Goal: Navigation & Orientation: Understand site structure

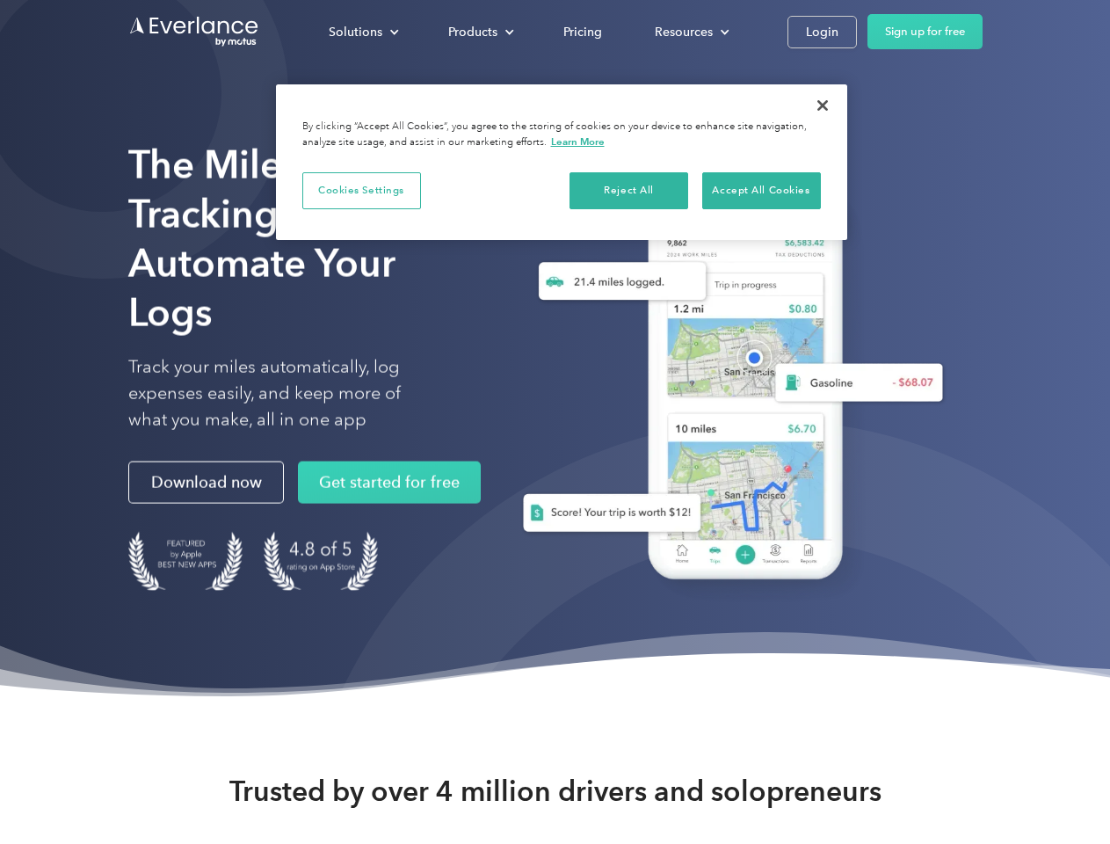
click at [363, 32] on div "Solutions" at bounding box center [356, 32] width 54 height 22
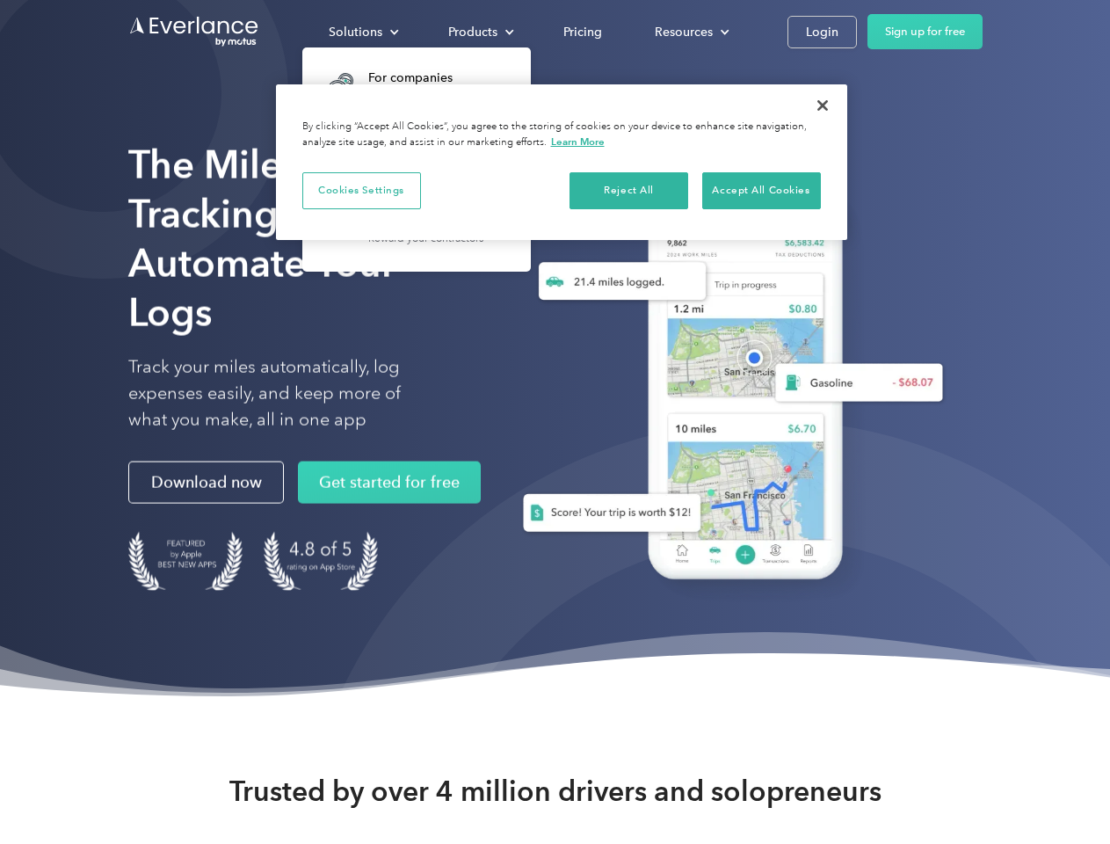
click at [479, 32] on div "Products" at bounding box center [472, 32] width 49 height 22
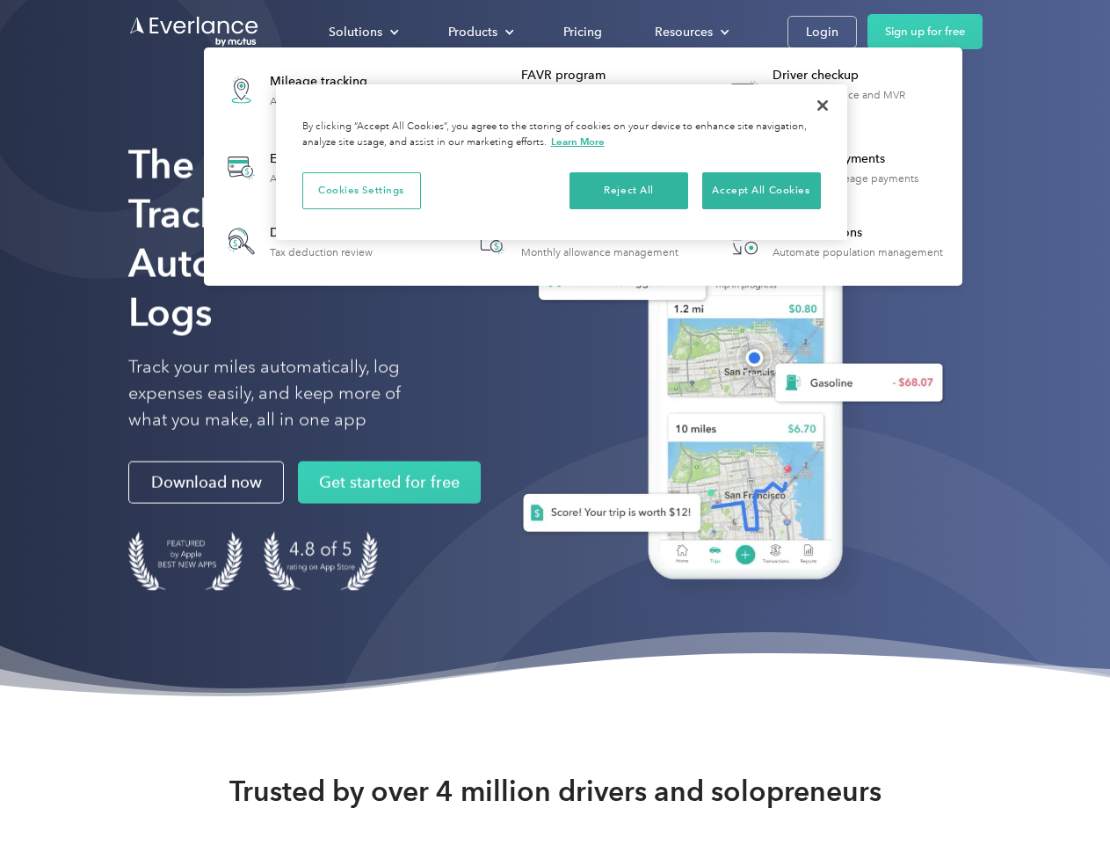
click at [690, 32] on div "Resources" at bounding box center [684, 32] width 58 height 22
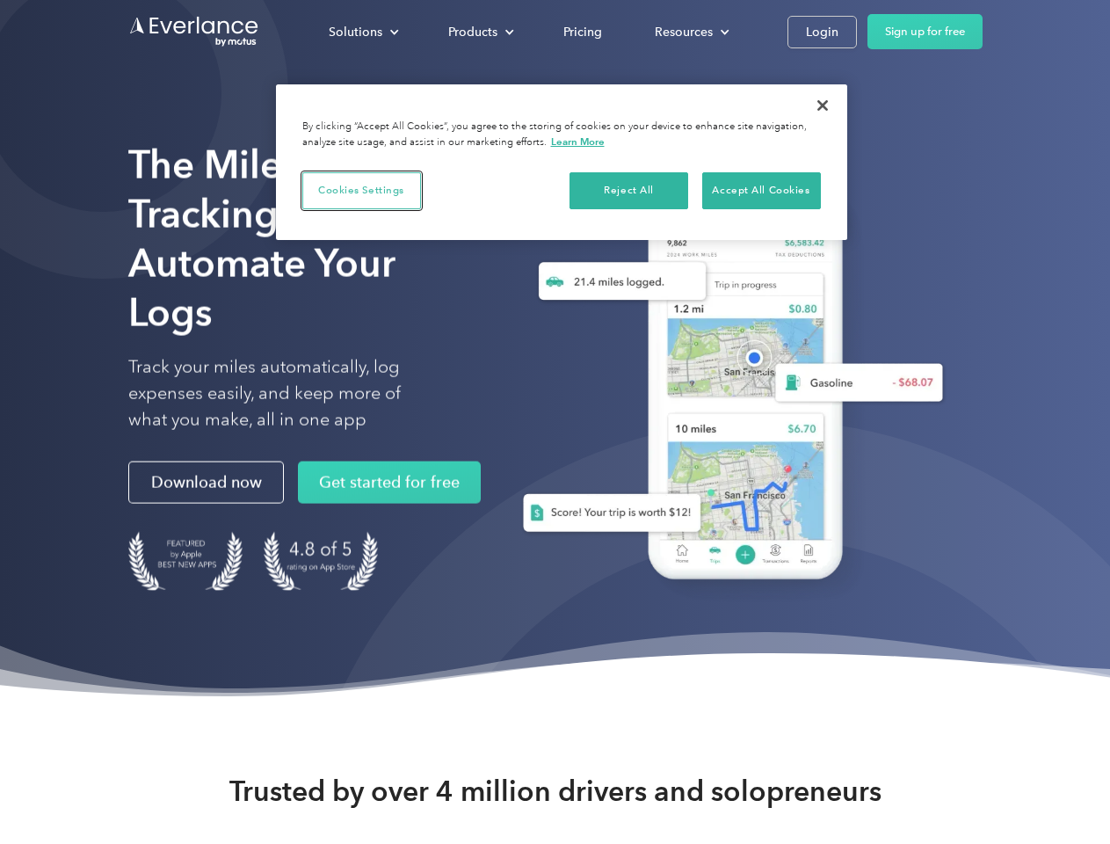
click at [361, 190] on button "Cookies Settings" at bounding box center [361, 190] width 119 height 37
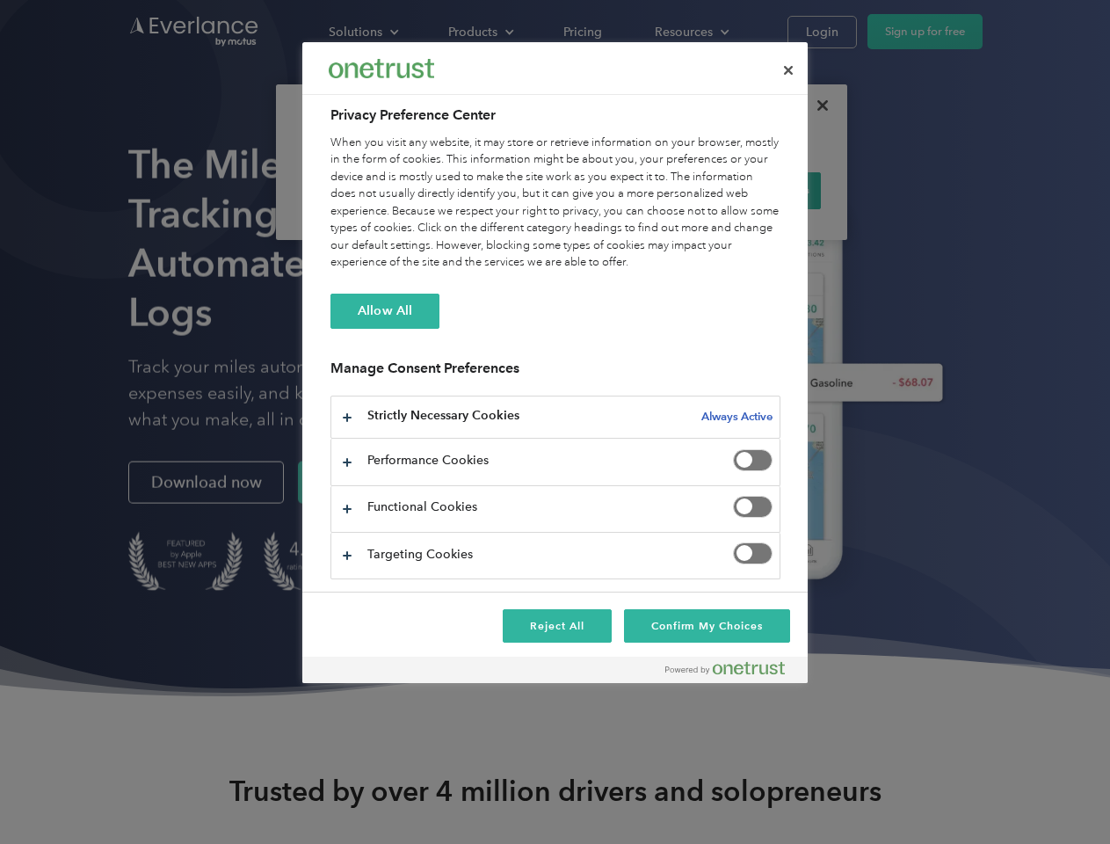
click at [629, 190] on div "When you visit any website, it may store or retrieve information on your browse…" at bounding box center [555, 202] width 450 height 137
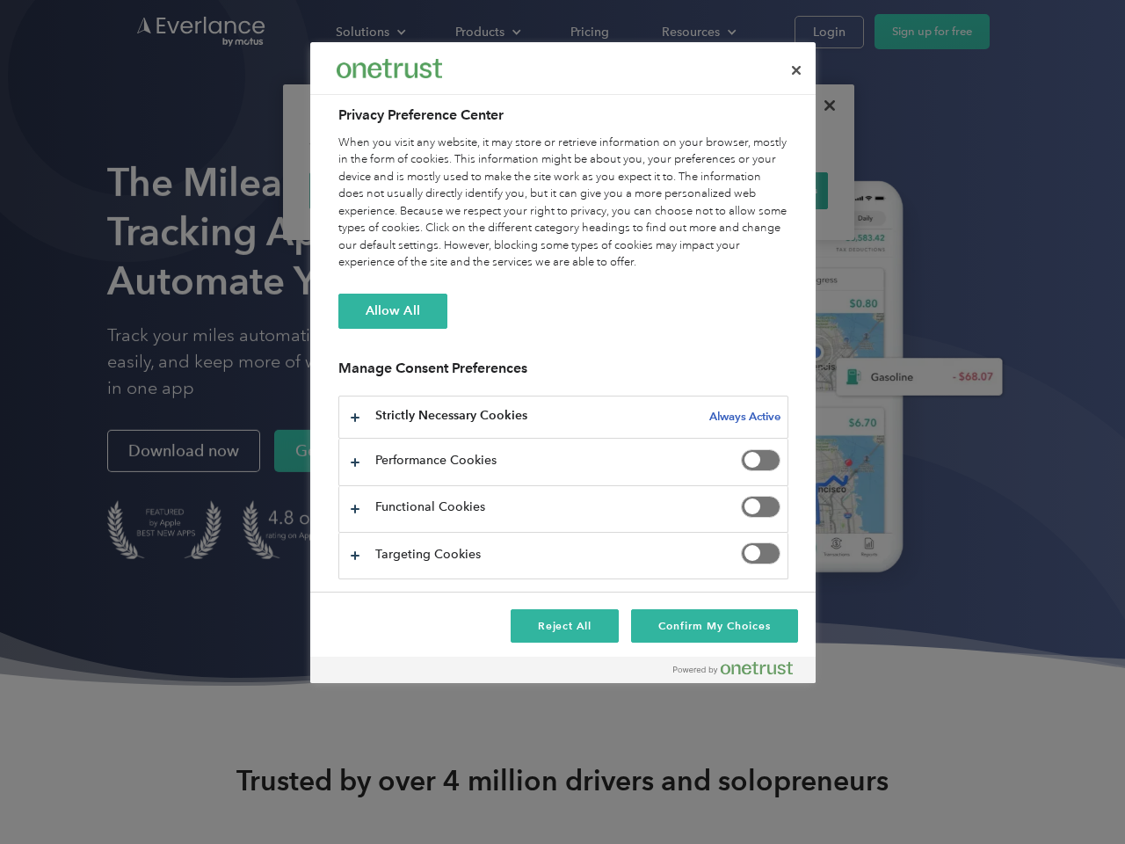
click at [761, 190] on div "When you visit any website, it may store or retrieve information on your browse…" at bounding box center [563, 202] width 450 height 137
click at [823, 105] on div at bounding box center [562, 422] width 1125 height 844
